Goal: Task Accomplishment & Management: Use online tool/utility

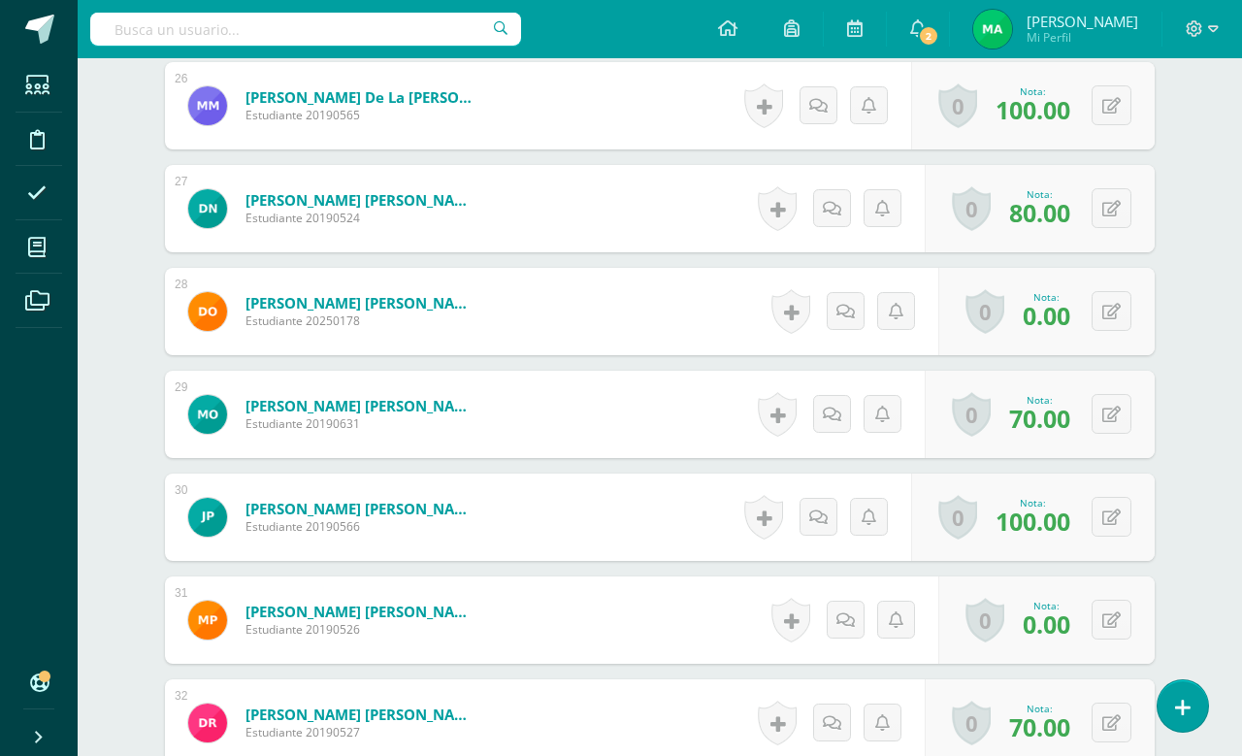
scroll to position [3186, 0]
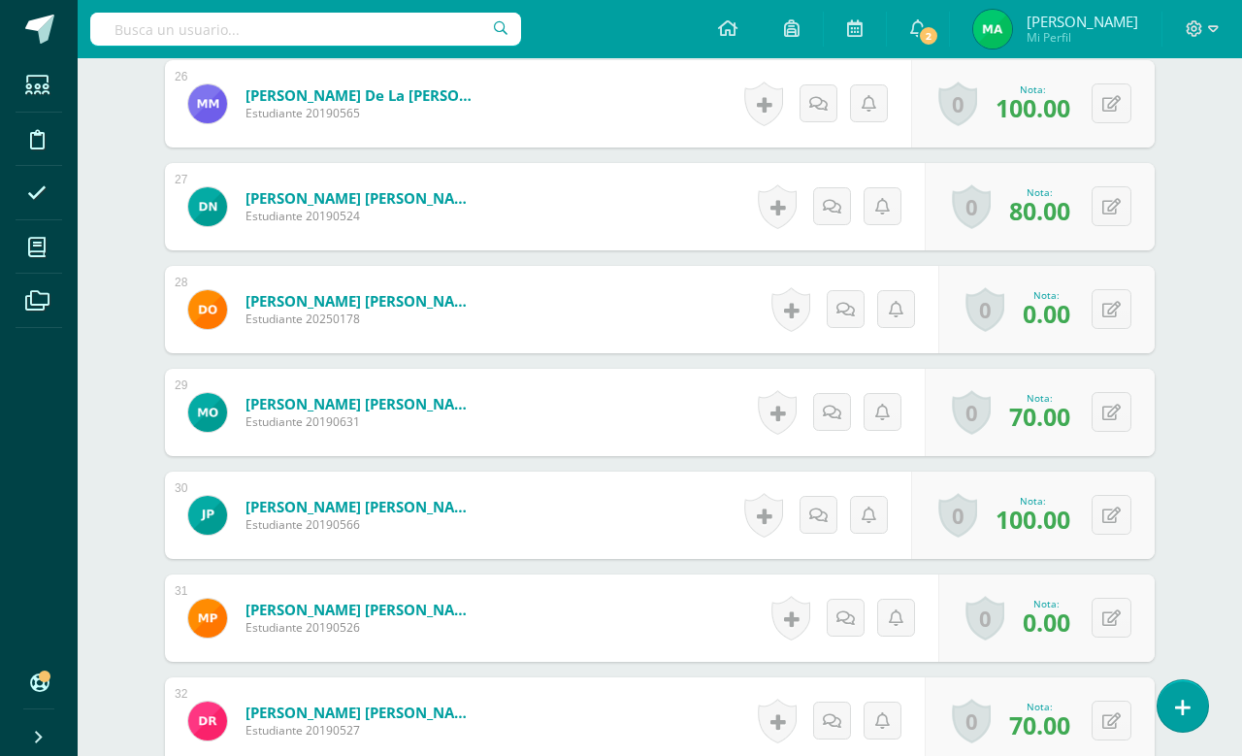
click at [1106, 623] on icon at bounding box center [1112, 618] width 18 height 16
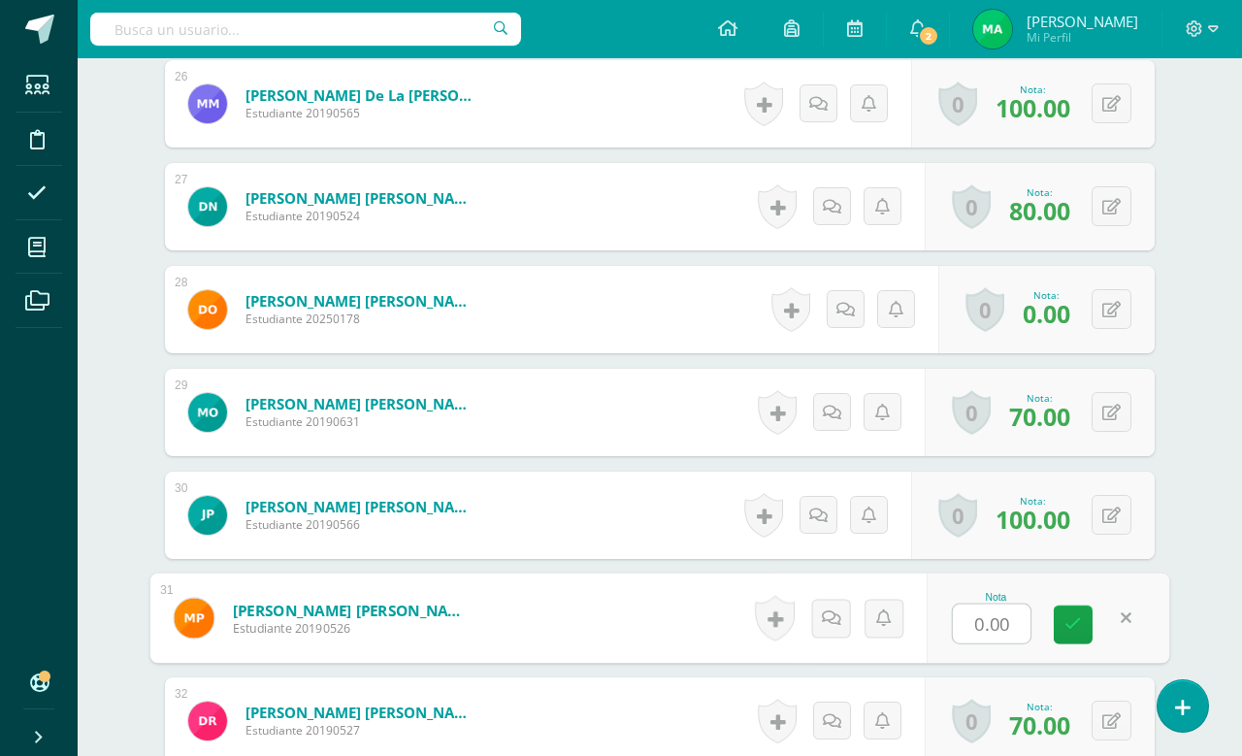
click at [979, 638] on input "0.00" at bounding box center [992, 624] width 78 height 39
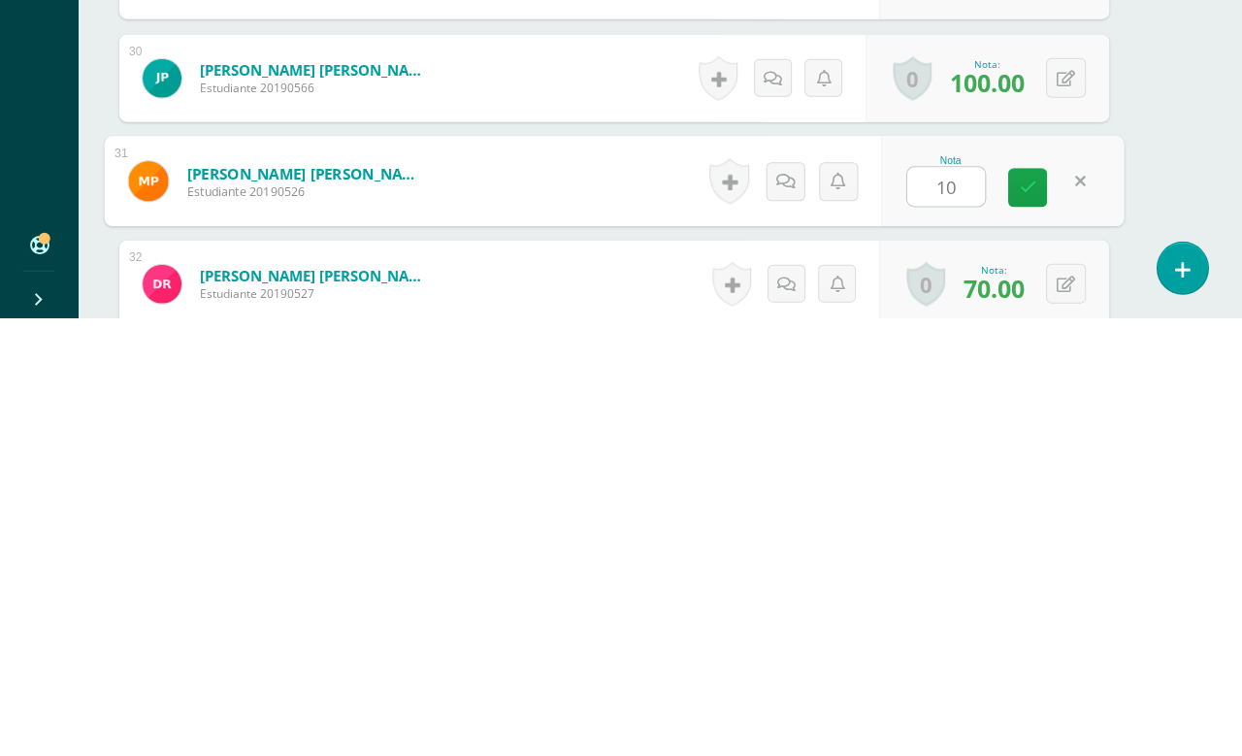
type input "100"
click at [1041, 607] on link at bounding box center [1027, 626] width 39 height 39
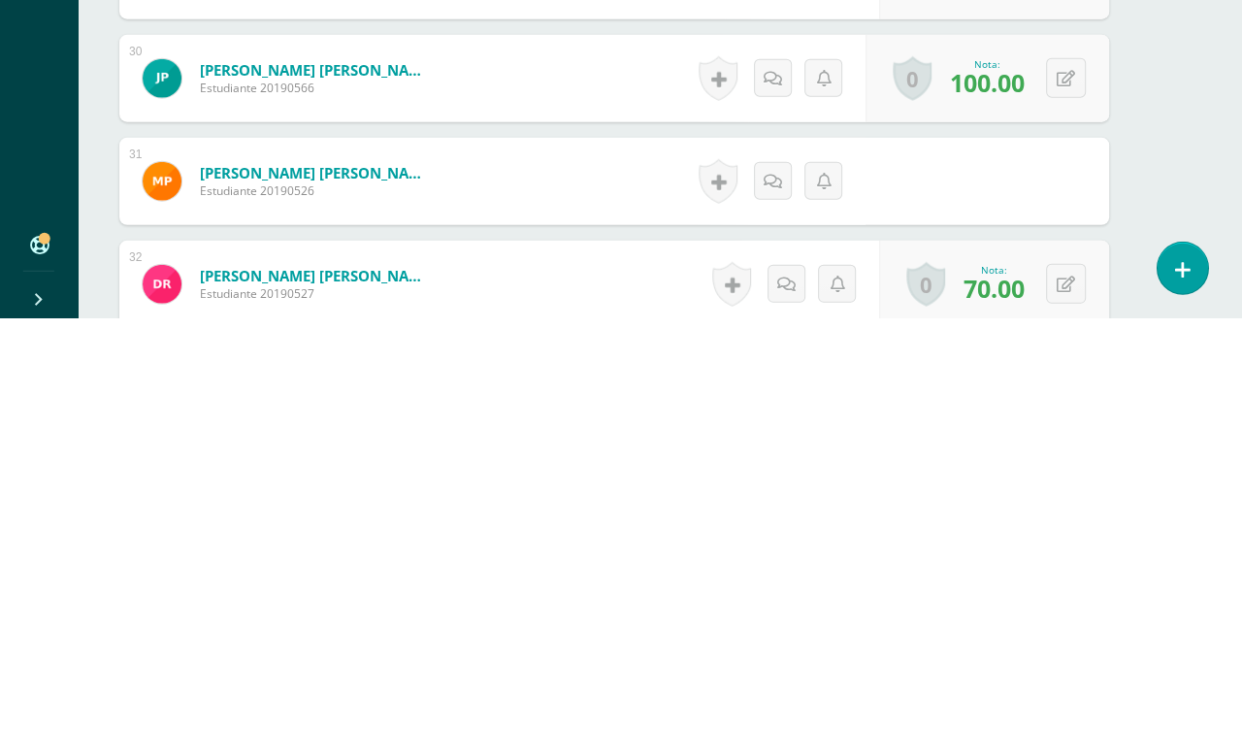
scroll to position [3624, 47]
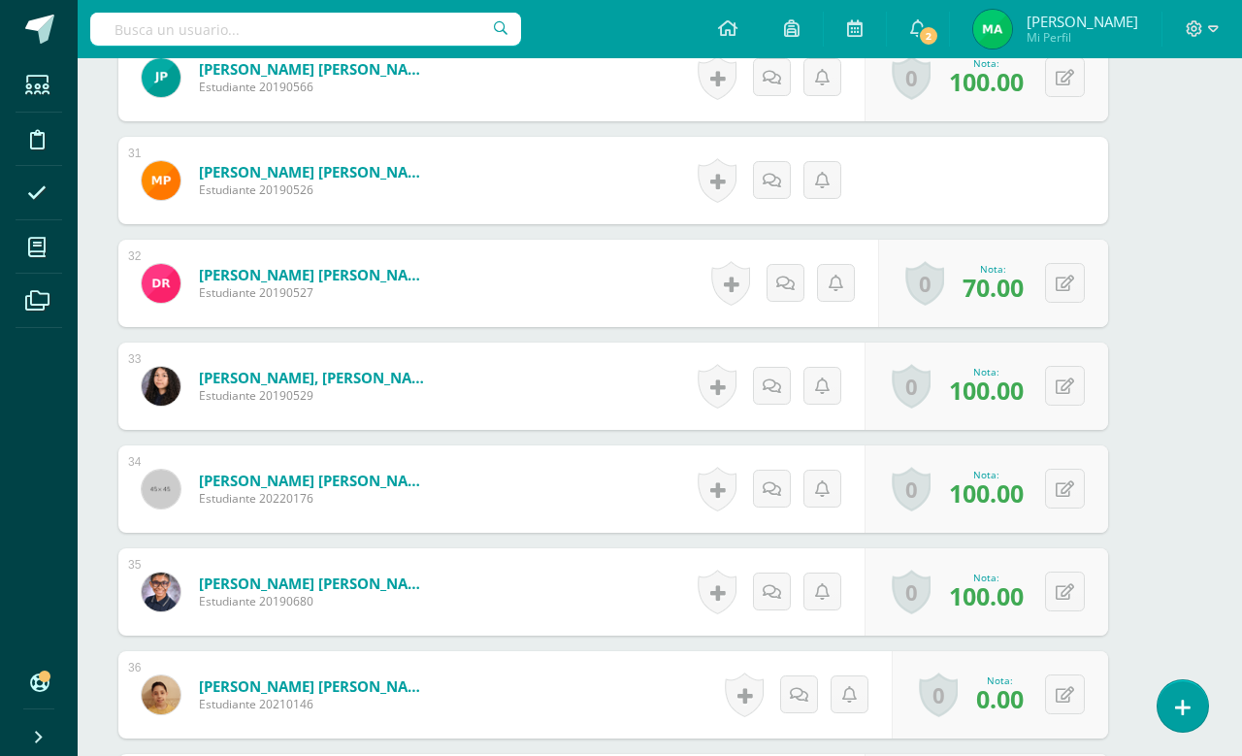
click at [1015, 188] on span "100.00" at bounding box center [986, 184] width 75 height 33
click at [1071, 694] on icon at bounding box center [1065, 695] width 18 height 16
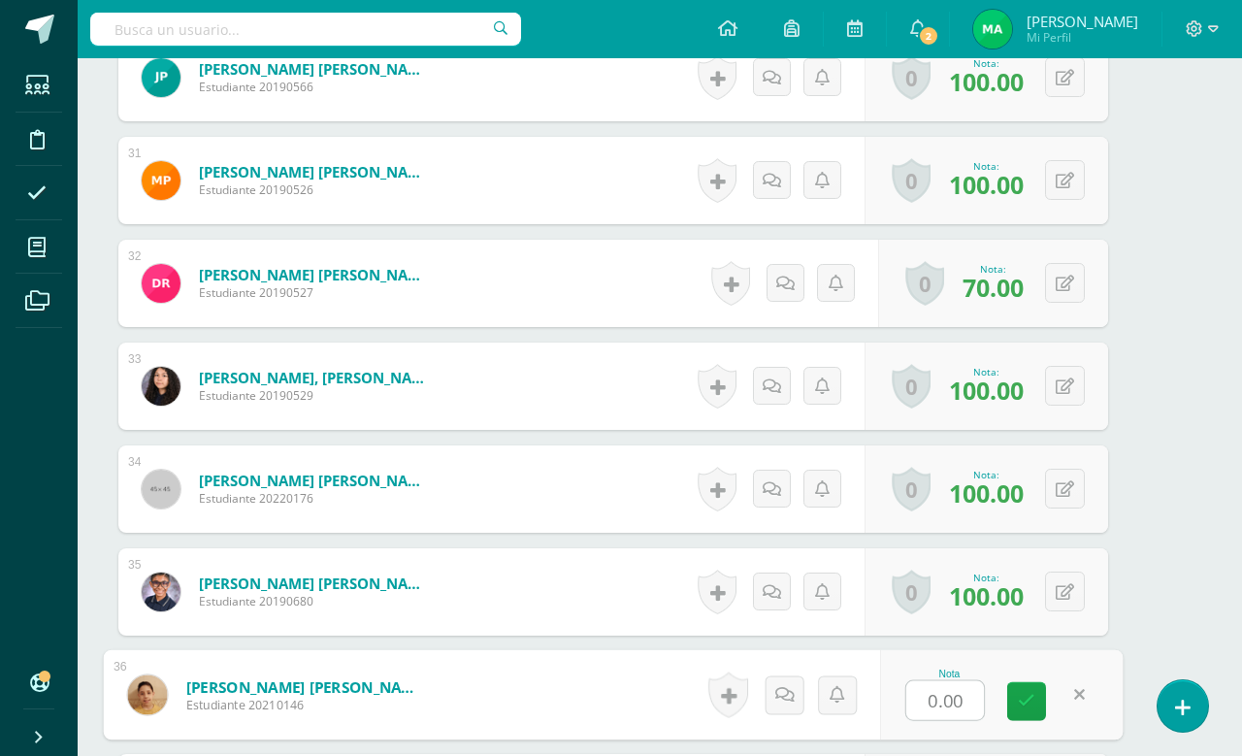
click at [926, 705] on input "0.00" at bounding box center [945, 700] width 78 height 39
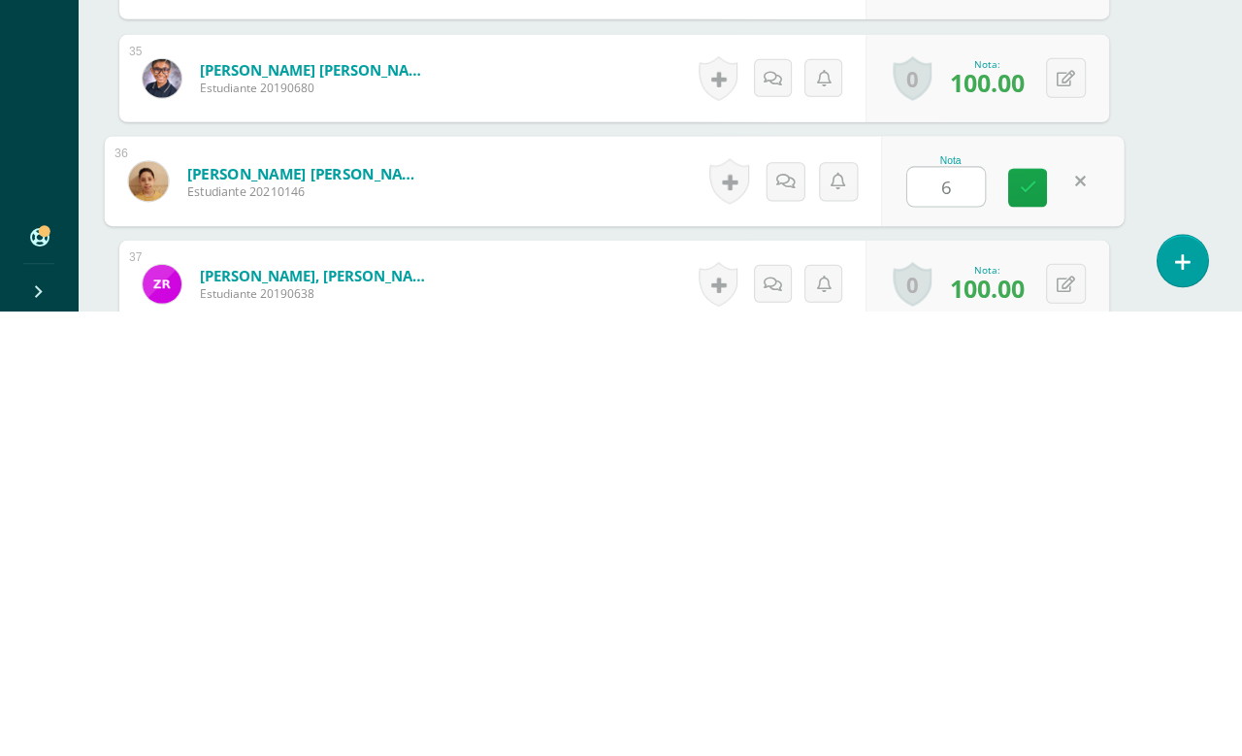
type input "60"
click at [1015, 614] on link at bounding box center [1027, 633] width 39 height 39
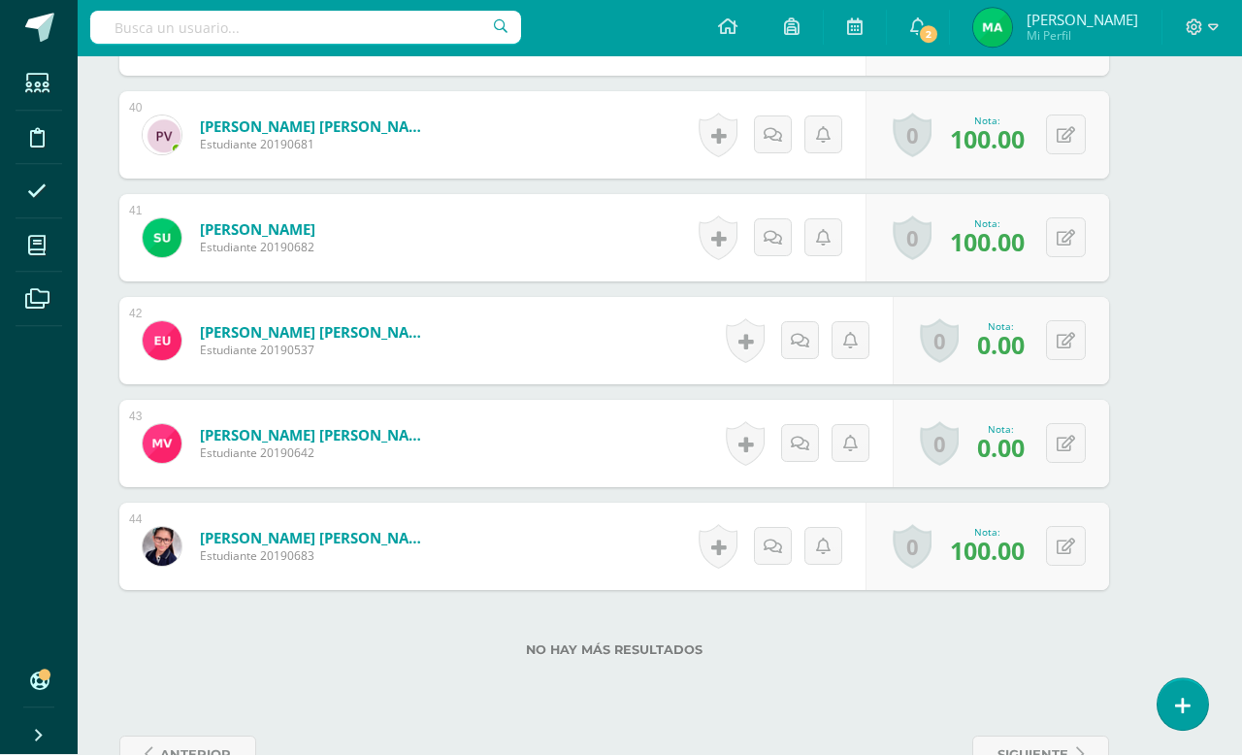
scroll to position [4594, 47]
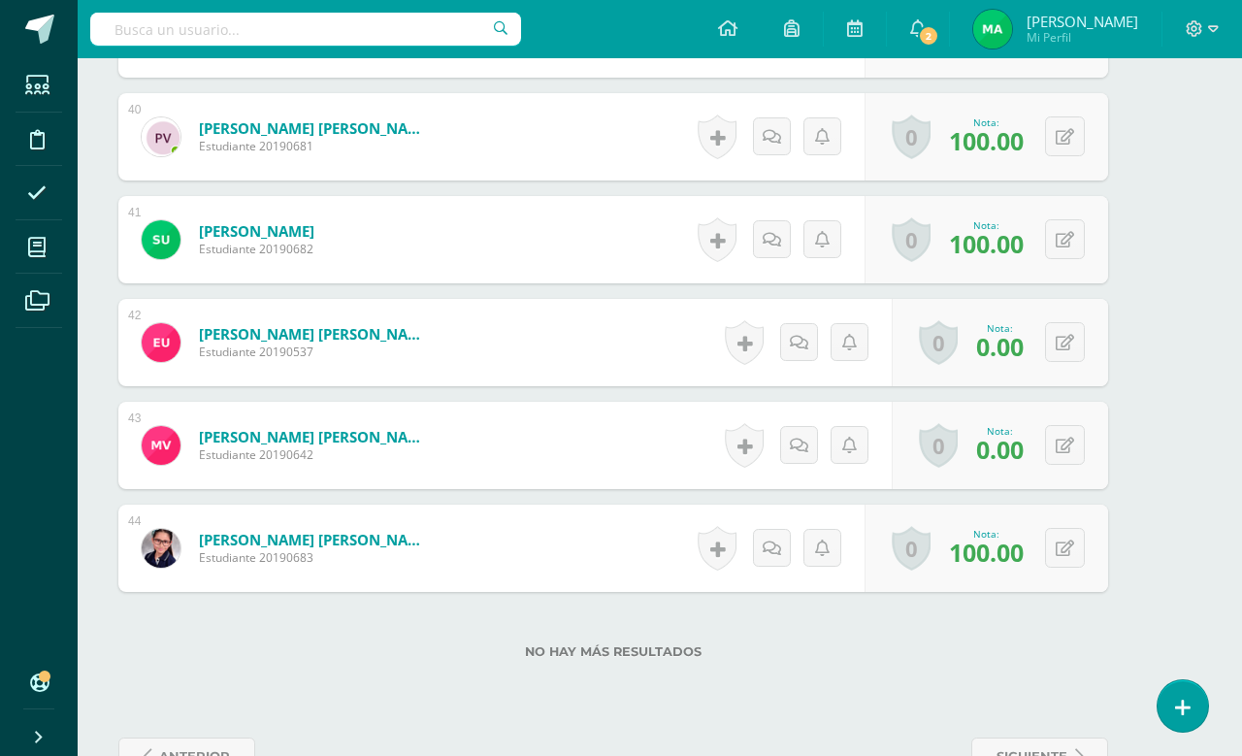
click at [1053, 452] on button at bounding box center [1065, 445] width 40 height 40
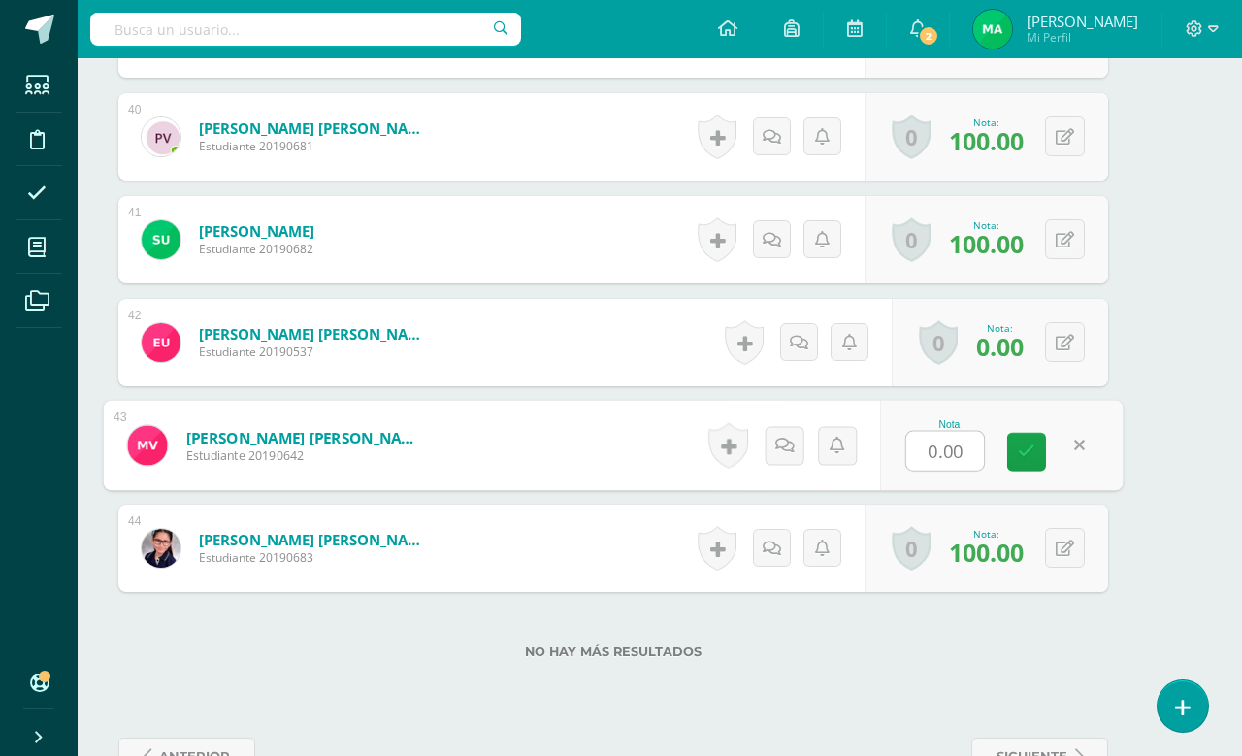
click at [944, 469] on input "0.00" at bounding box center [945, 451] width 78 height 39
click at [944, 468] on input "0.00" at bounding box center [945, 451] width 78 height 39
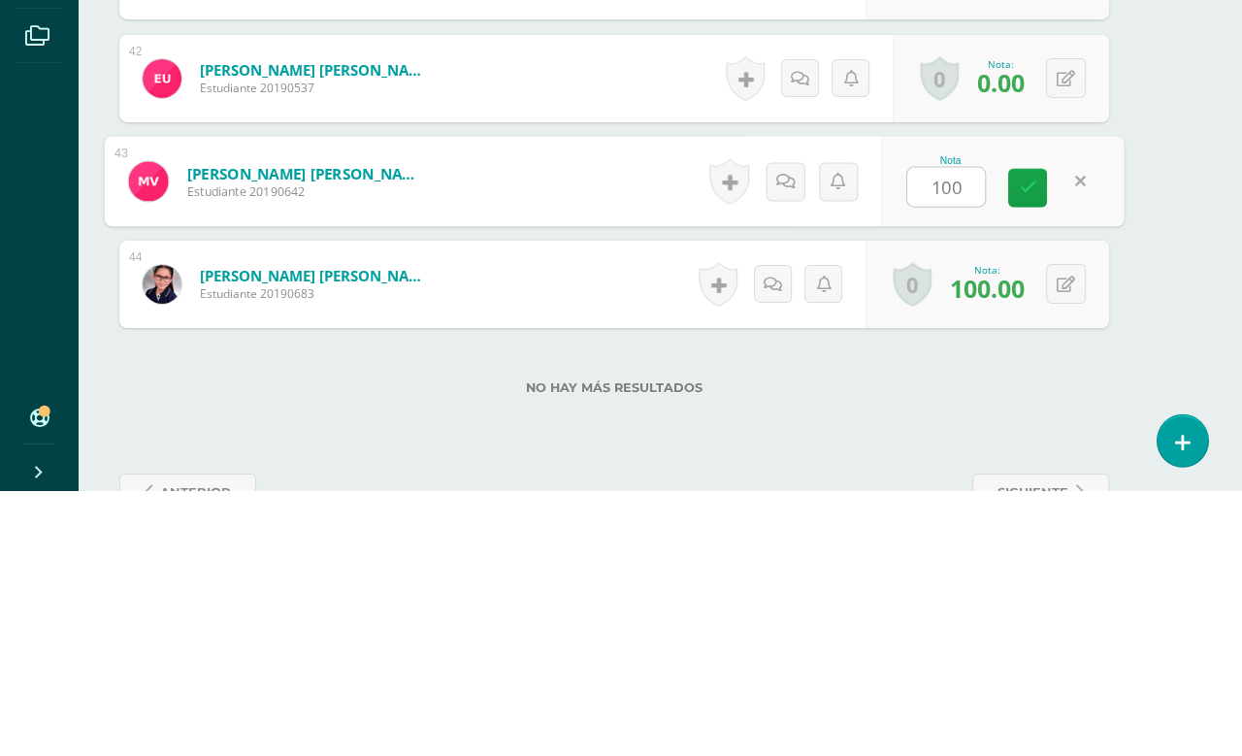
click at [1022, 445] on icon at bounding box center [1027, 453] width 17 height 16
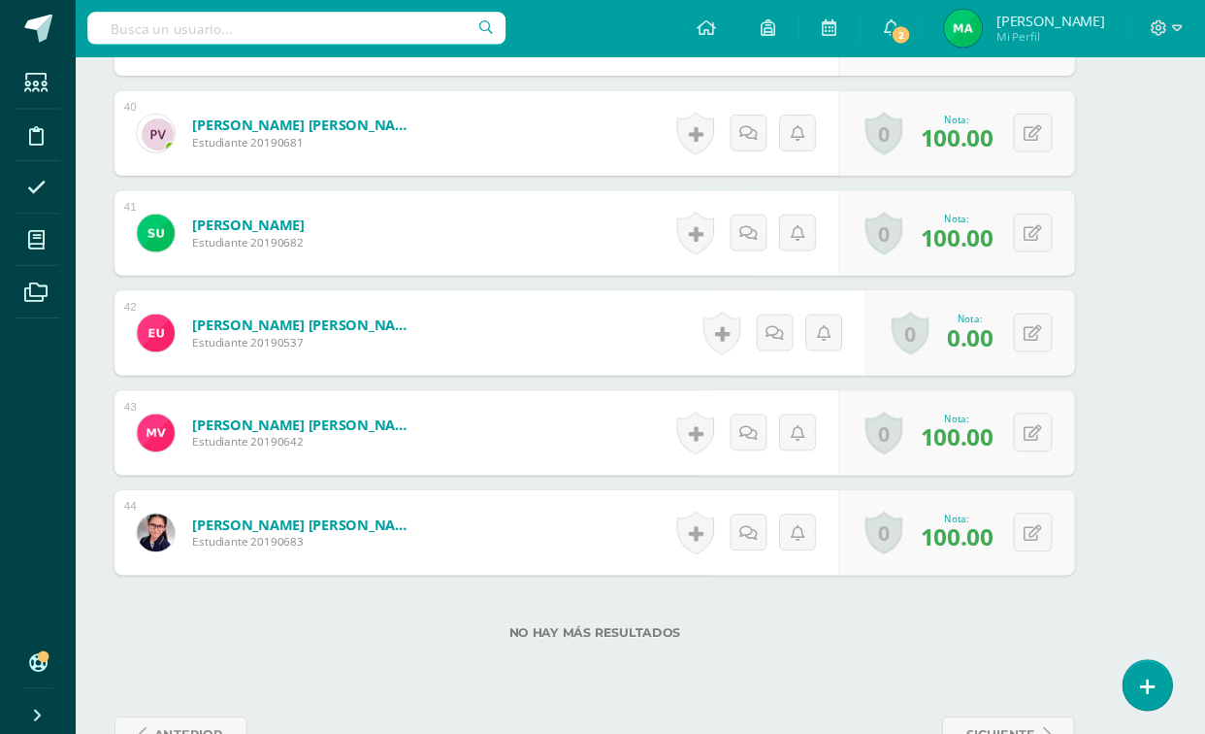
scroll to position [4649, 0]
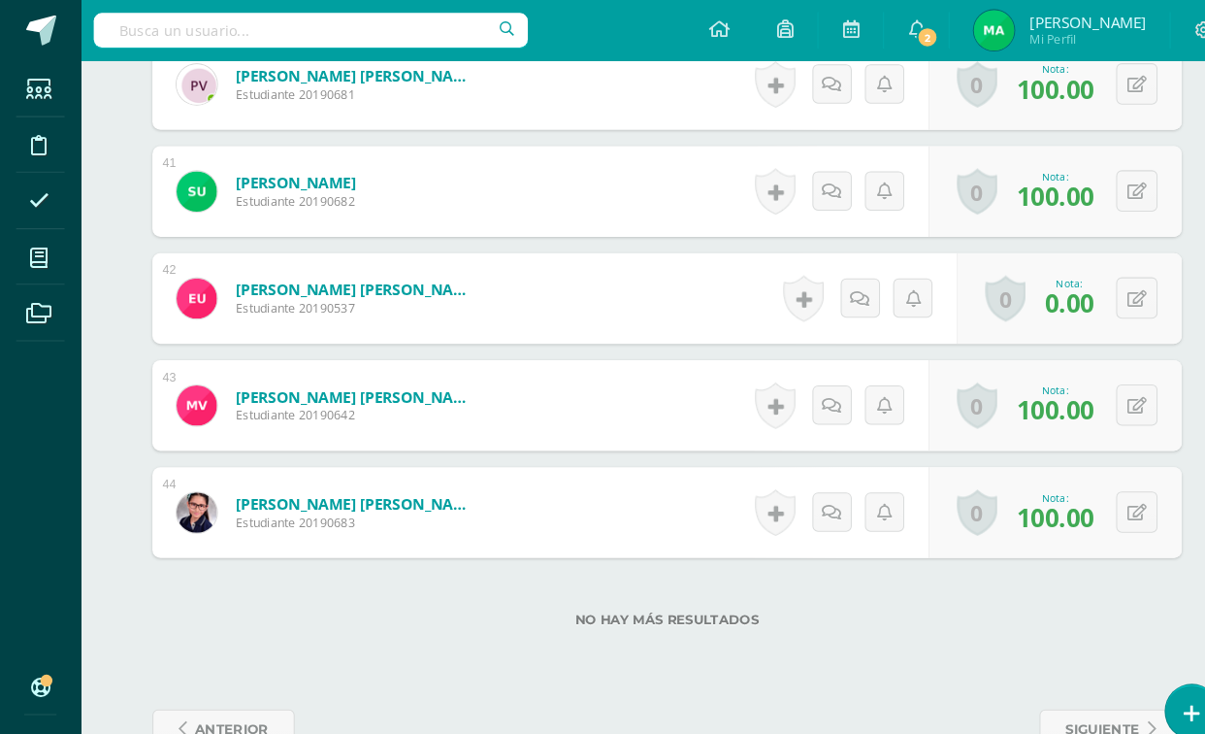
click at [1091, 394] on icon at bounding box center [1093, 390] width 18 height 16
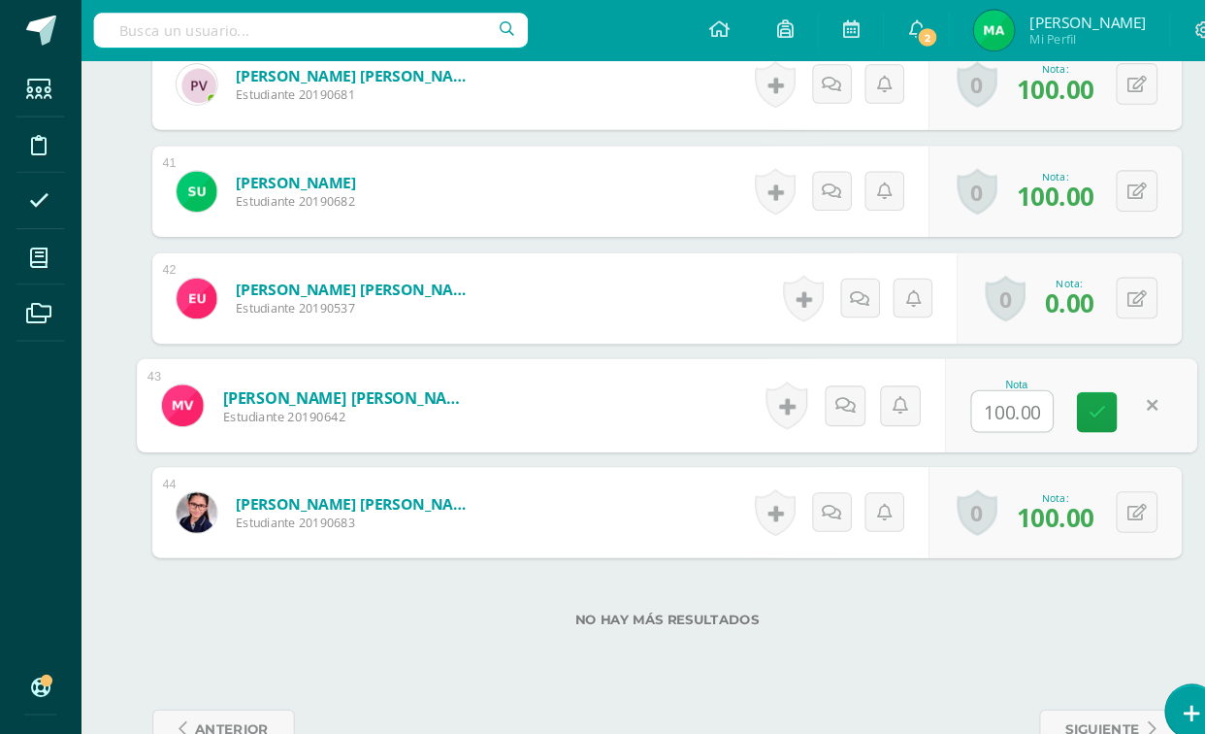
click at [978, 405] on input "100.00" at bounding box center [974, 396] width 78 height 39
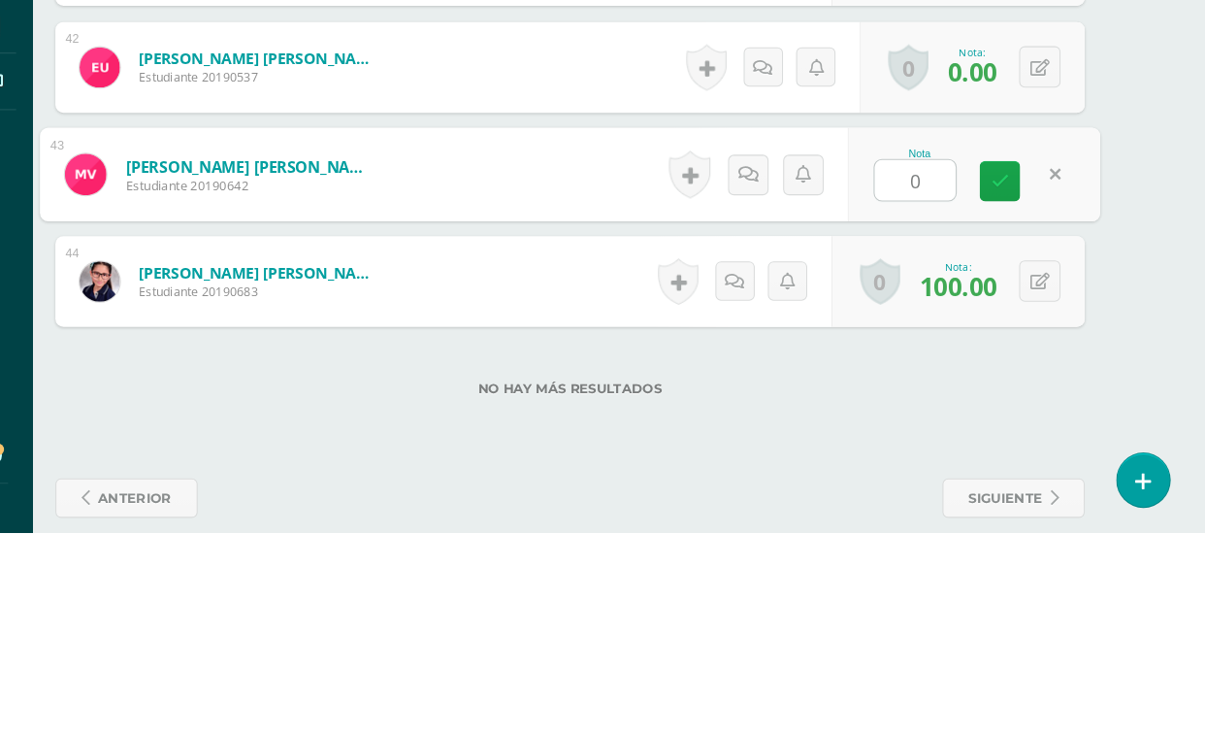
click at [989, 378] on link at bounding box center [1008, 397] width 39 height 39
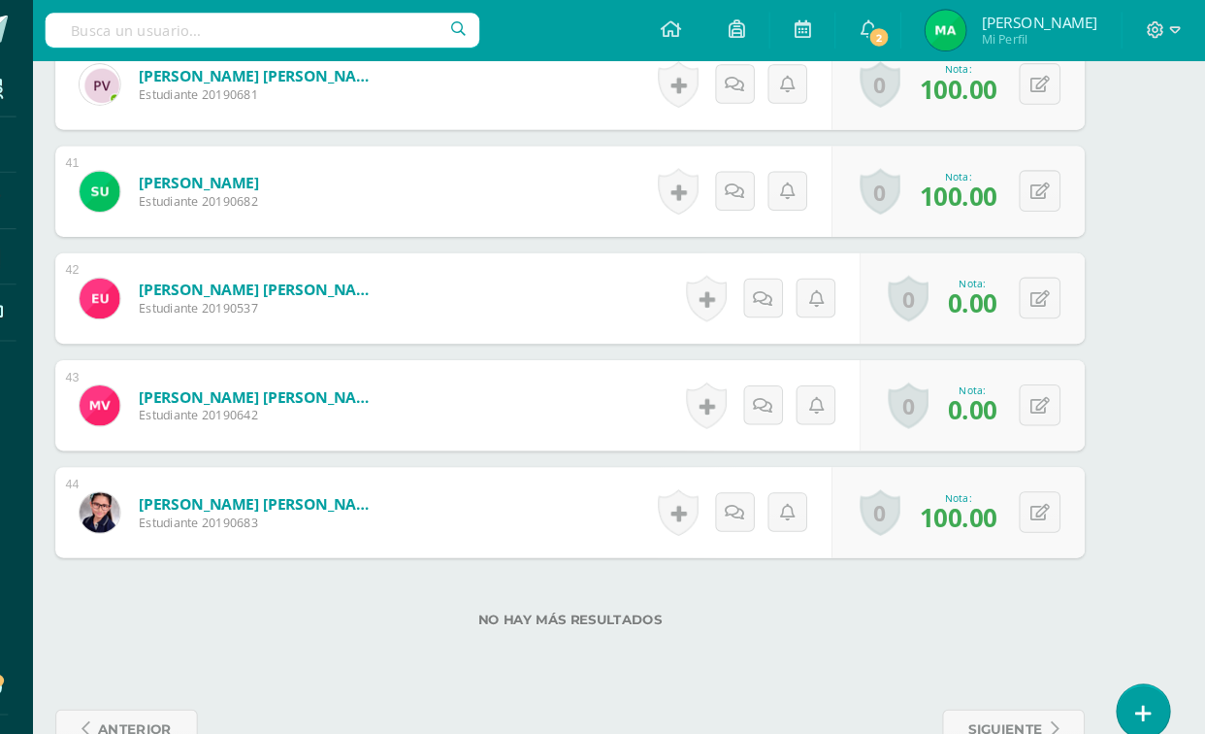
scroll to position [4677, 0]
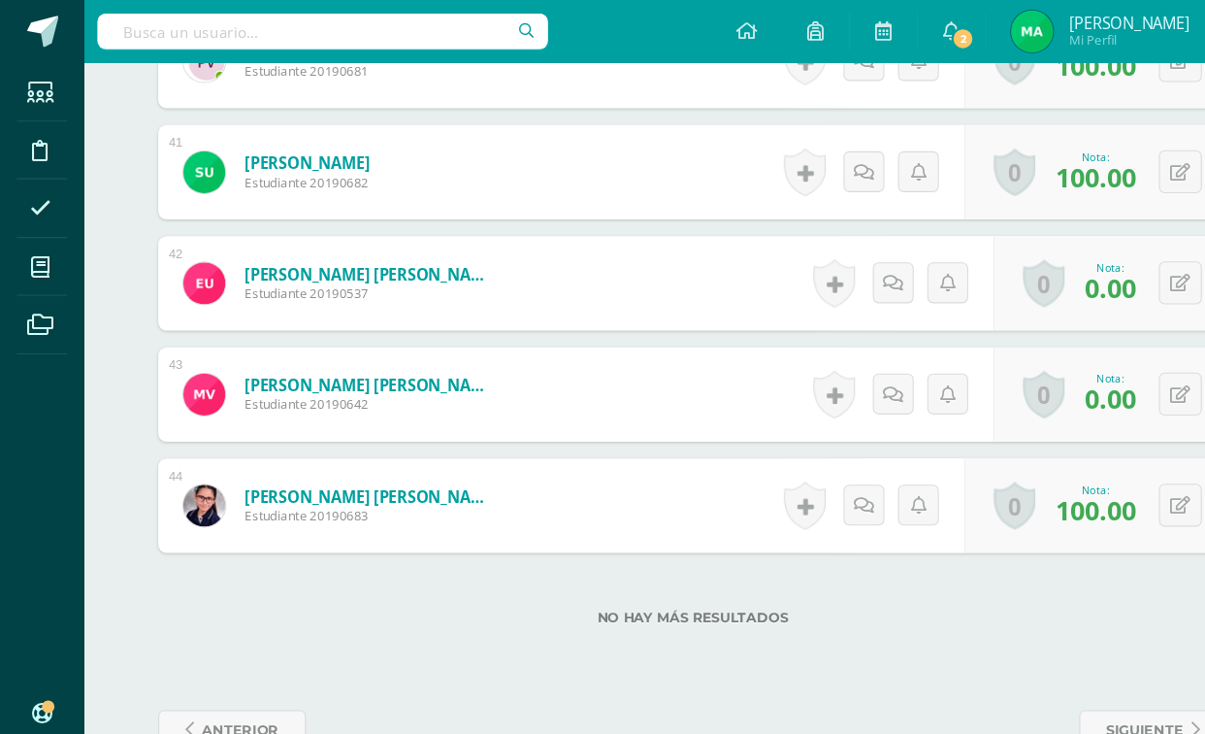
click at [1093, 373] on icon at bounding box center [1093, 365] width 18 height 16
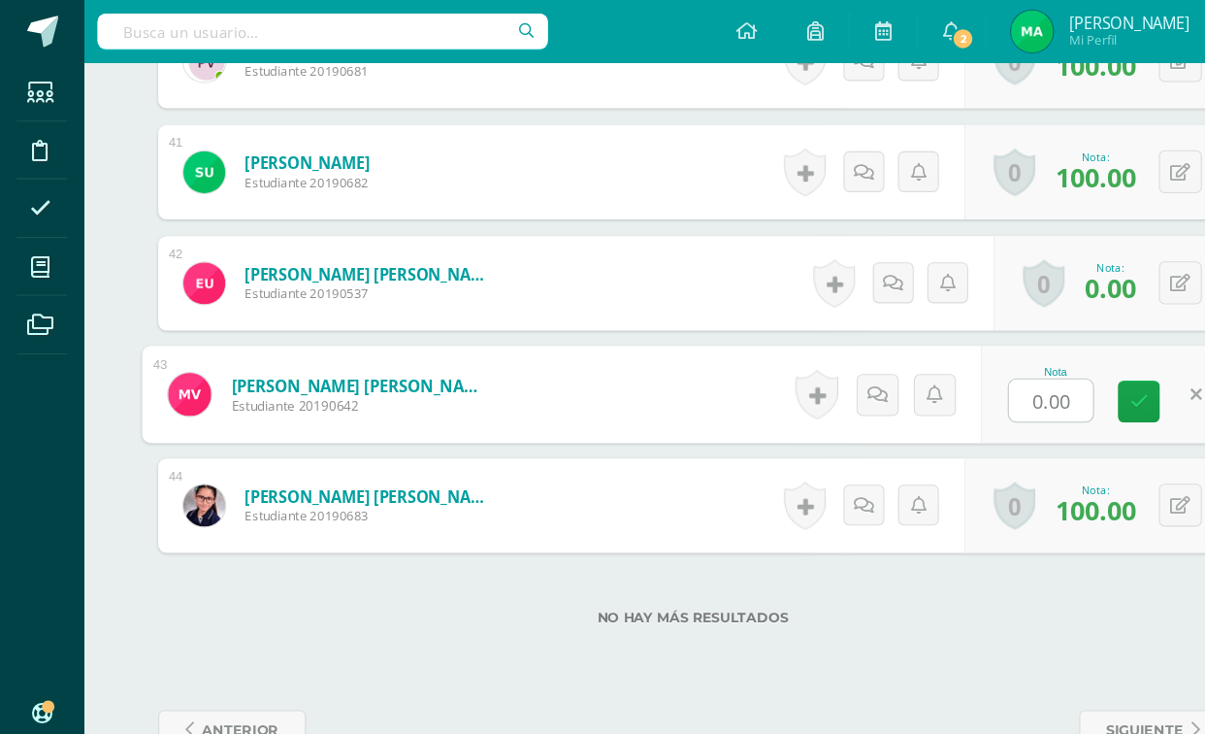
click at [965, 377] on input "0.00" at bounding box center [974, 370] width 78 height 39
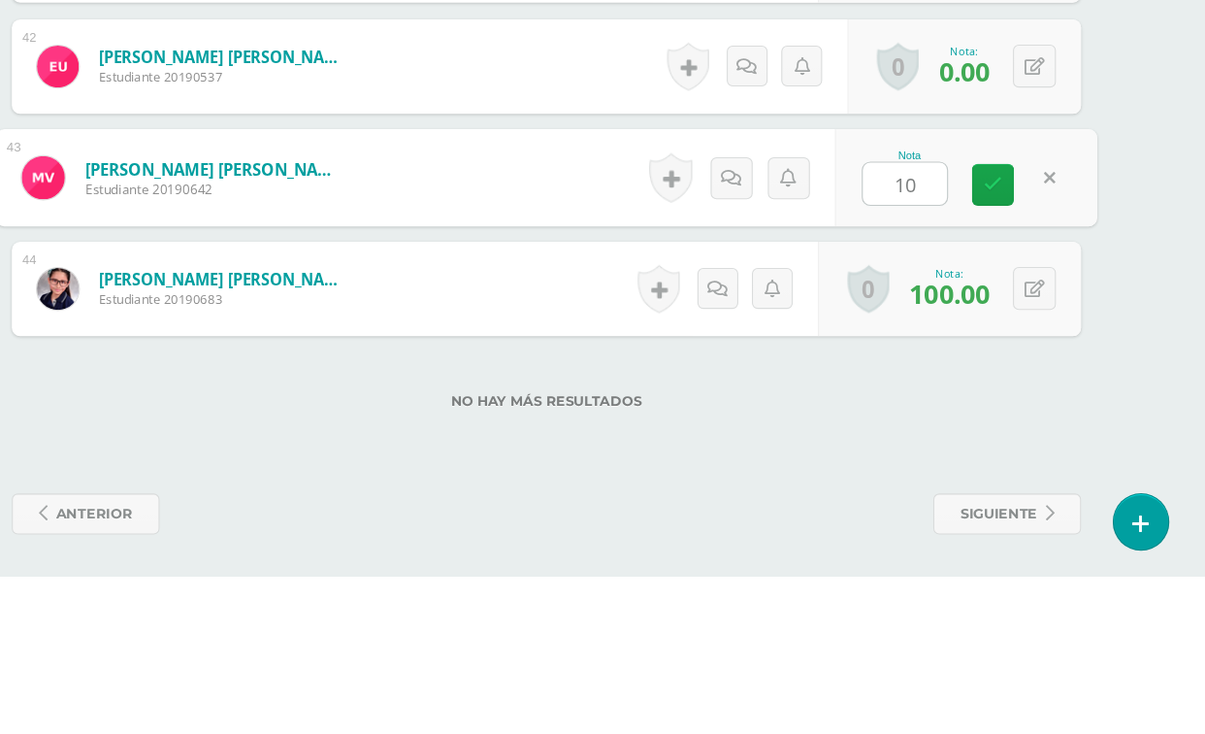
type input "100"
click at [1001, 363] on icon at bounding box center [1009, 371] width 17 height 16
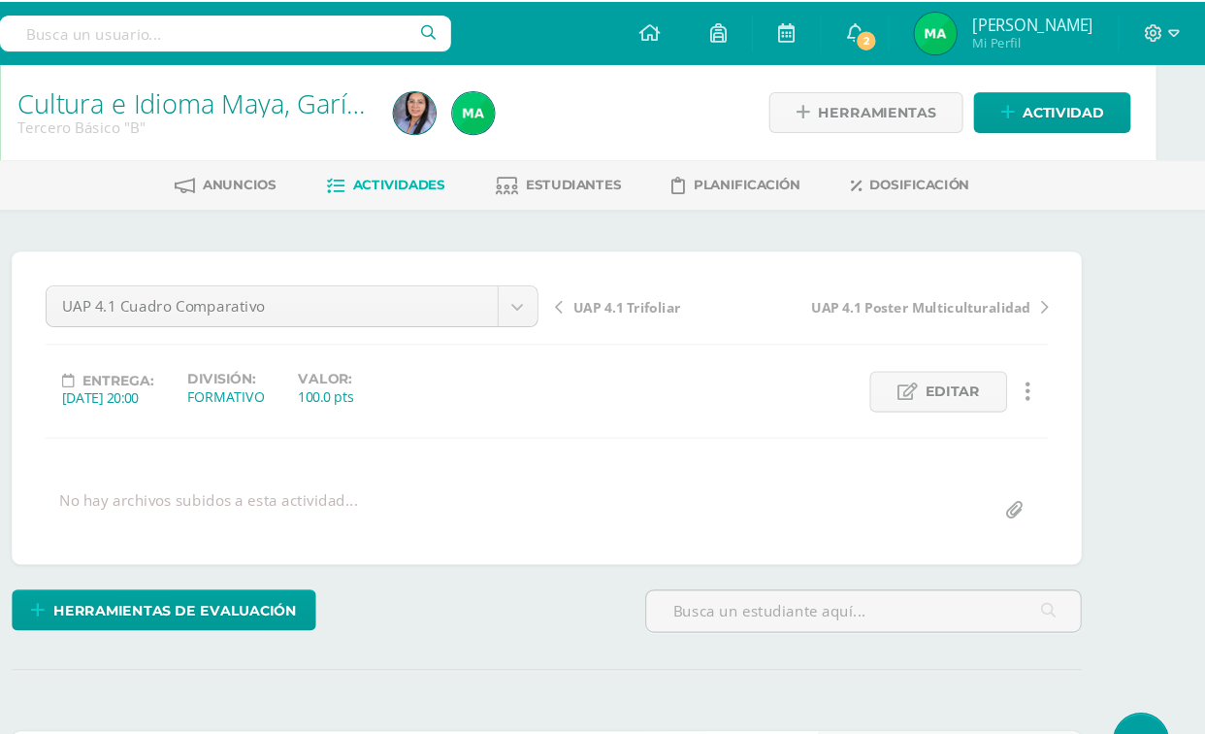
scroll to position [0, 47]
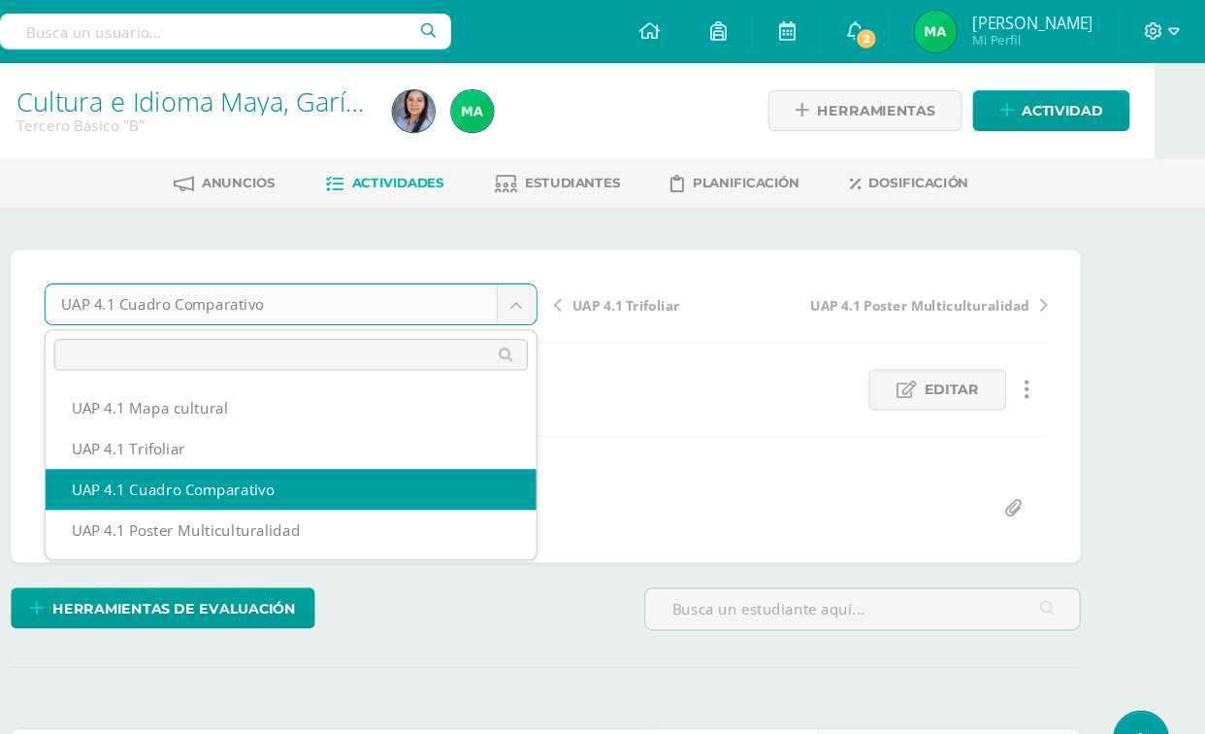
scroll to position [0, 0]
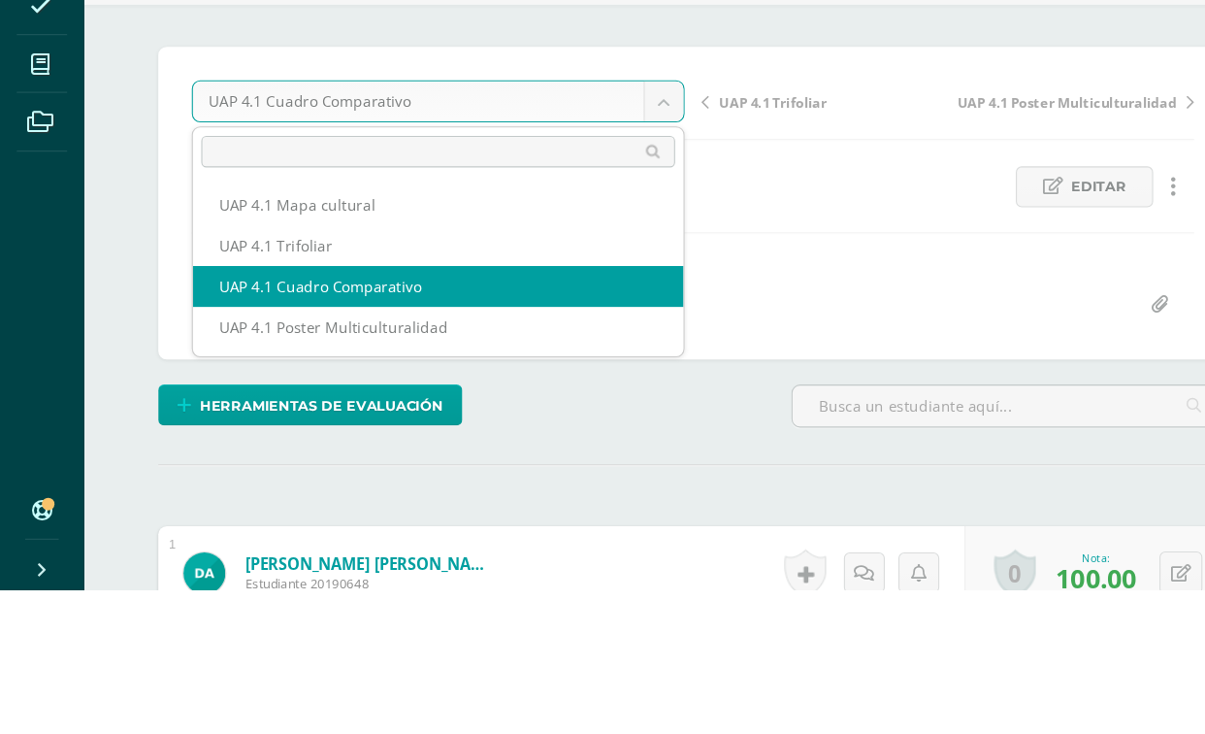
select select "/dashboard/teacher/grade-activity/226887/"
